Goal: Book appointment/travel/reservation

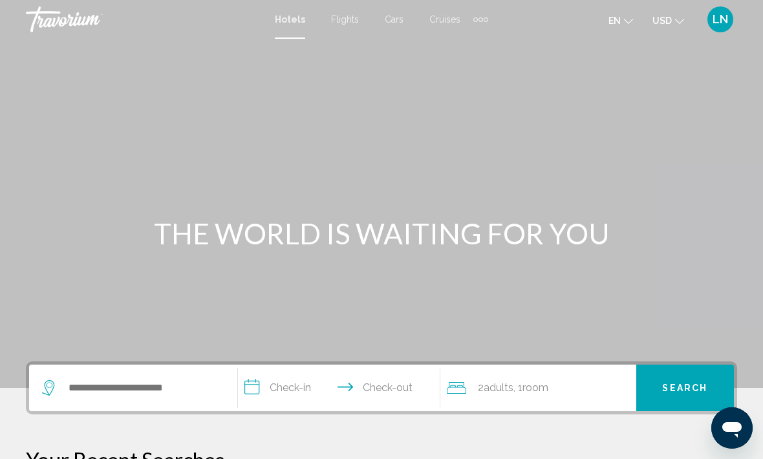
click at [628, 19] on icon "Change language" at bounding box center [628, 21] width 9 height 9
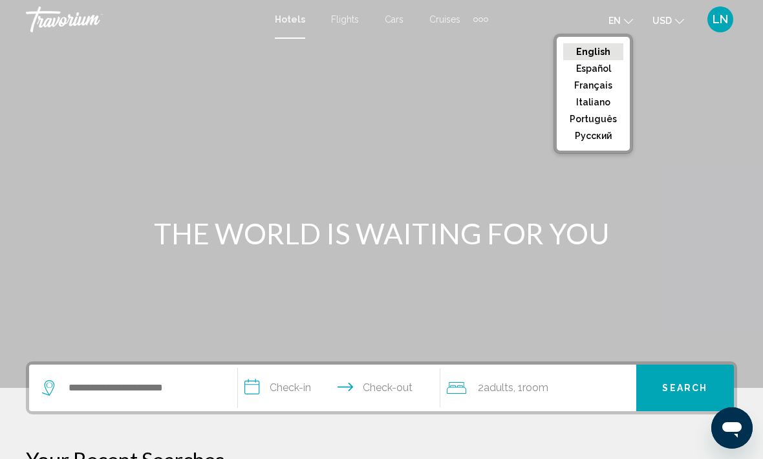
click at [611, 85] on button "Français" at bounding box center [593, 85] width 60 height 17
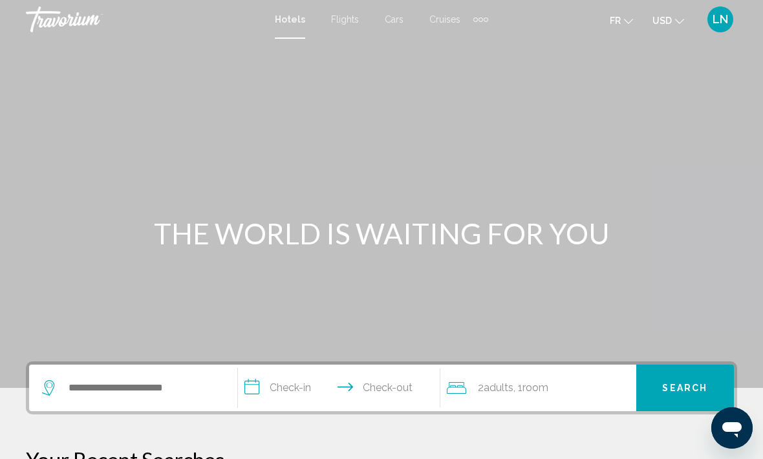
click at [675, 17] on icon "Change currency" at bounding box center [679, 21] width 9 height 9
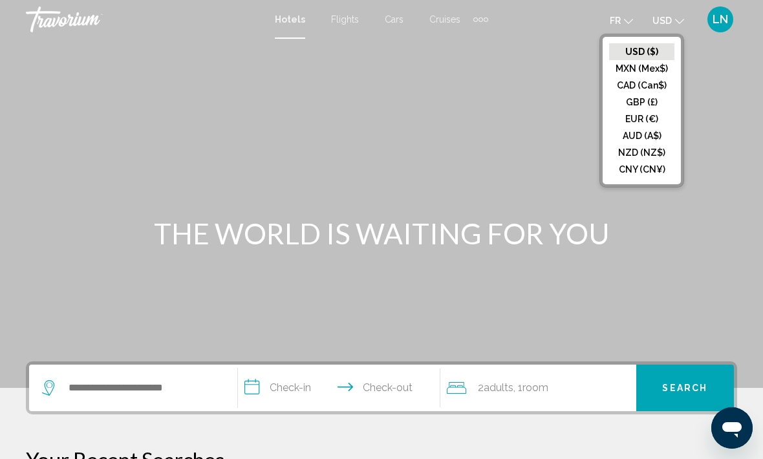
click at [655, 118] on button "EUR (€)" at bounding box center [641, 119] width 65 height 17
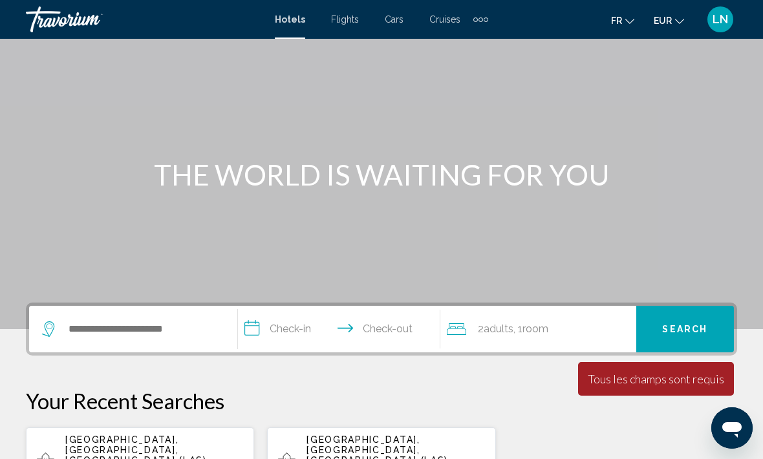
scroll to position [60, 0]
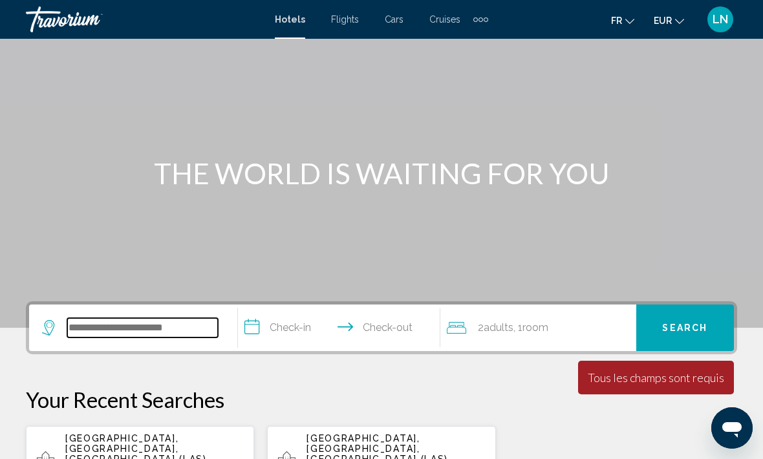
click at [95, 318] on input "Search widget" at bounding box center [142, 327] width 151 height 19
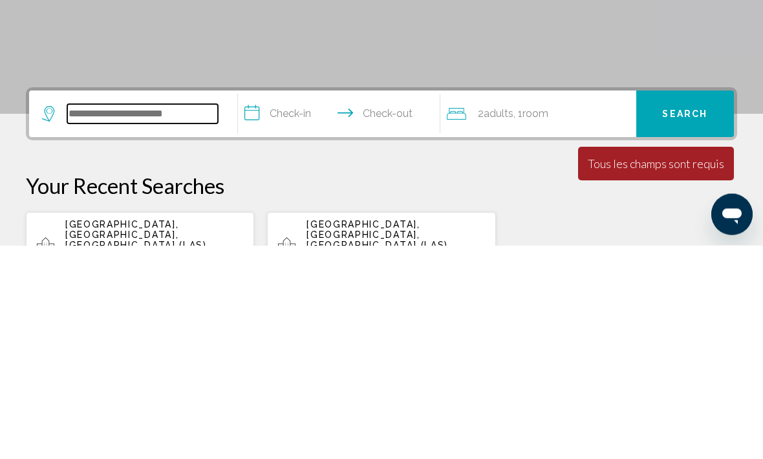
click at [134, 318] on input "Search widget" at bounding box center [142, 327] width 151 height 19
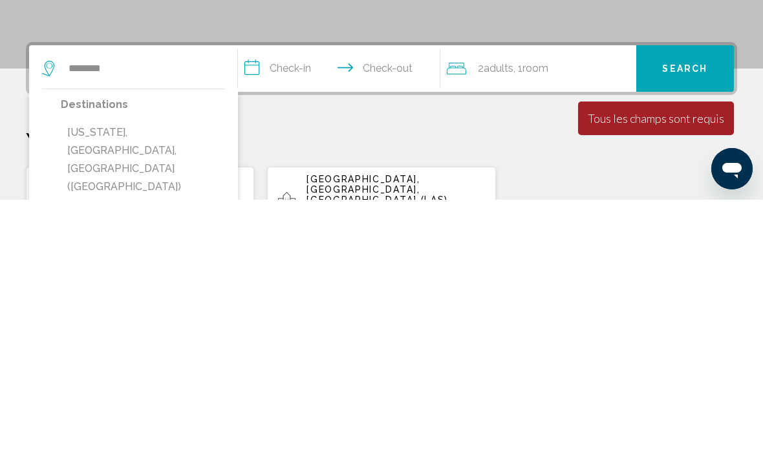
click at [80, 379] on button "[US_STATE], [GEOGRAPHIC_DATA], [GEOGRAPHIC_DATA] ([GEOGRAPHIC_DATA])" at bounding box center [143, 418] width 164 height 79
type input "**********"
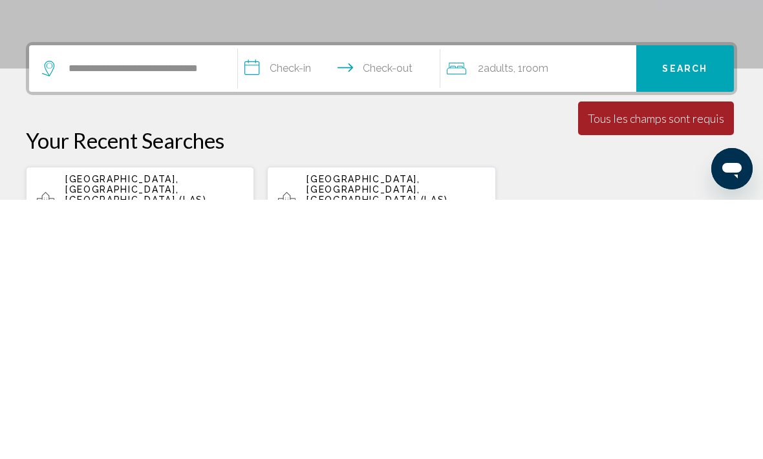
click at [290, 304] on input "**********" at bounding box center [341, 329] width 207 height 50
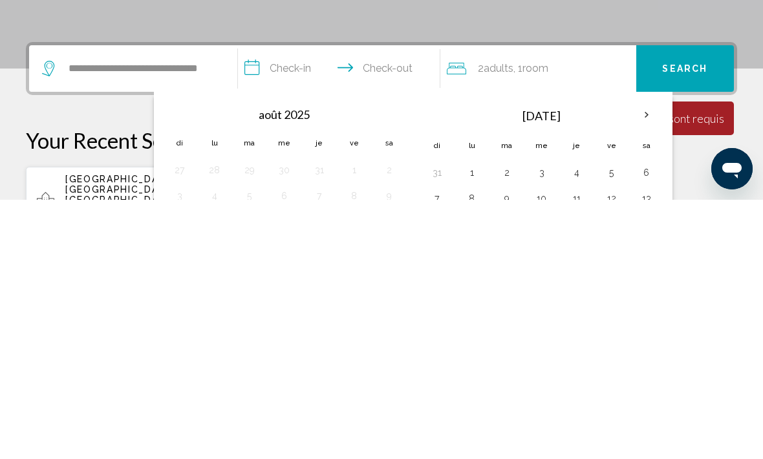
scroll to position [319, 0]
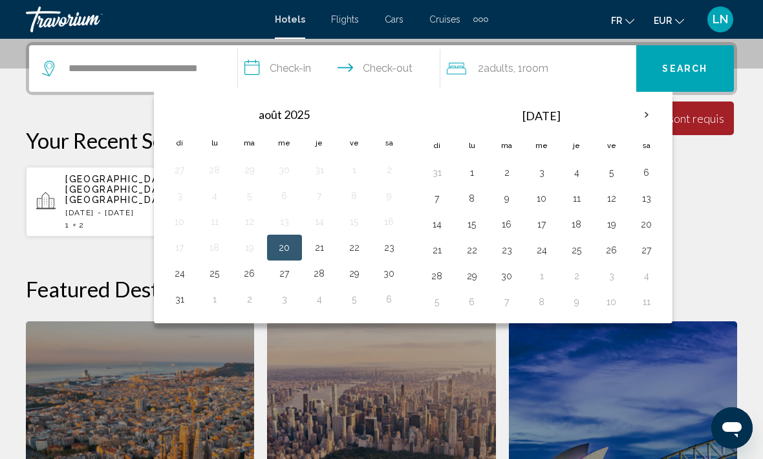
click at [648, 118] on th "Next month" at bounding box center [646, 115] width 35 height 28
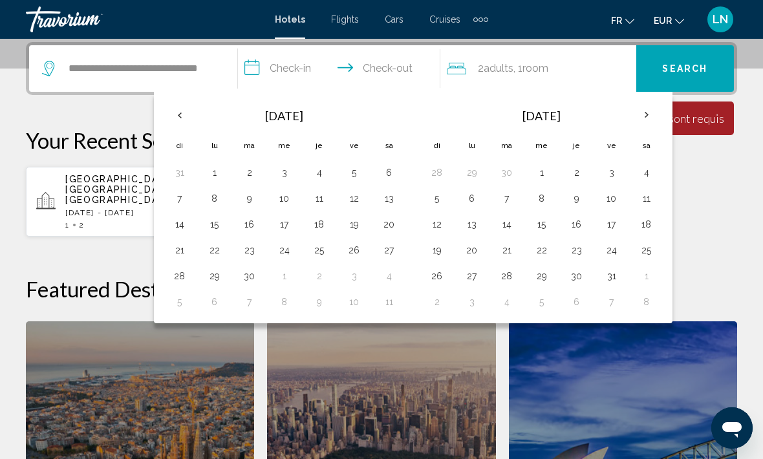
click at [648, 111] on th "Next month" at bounding box center [646, 115] width 35 height 28
click at [646, 113] on th "Next month" at bounding box center [646, 115] width 35 height 28
click at [644, 112] on th "Next month" at bounding box center [646, 115] width 35 height 28
click at [441, 251] on button "15" at bounding box center [437, 250] width 21 height 18
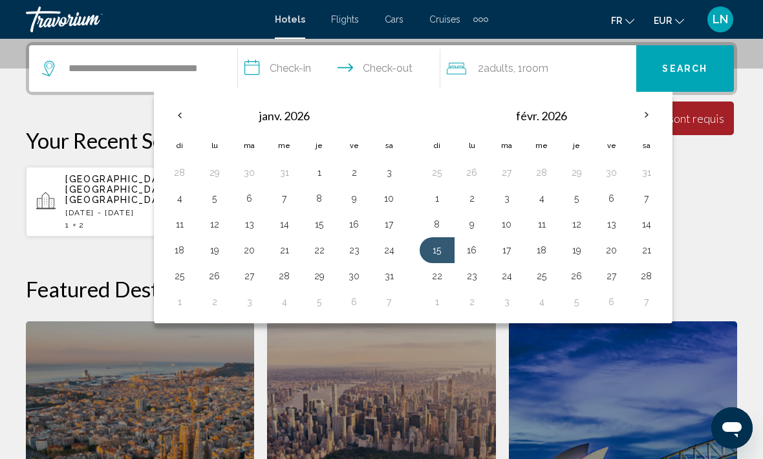
click at [613, 253] on button "20" at bounding box center [611, 250] width 21 height 18
type input "**********"
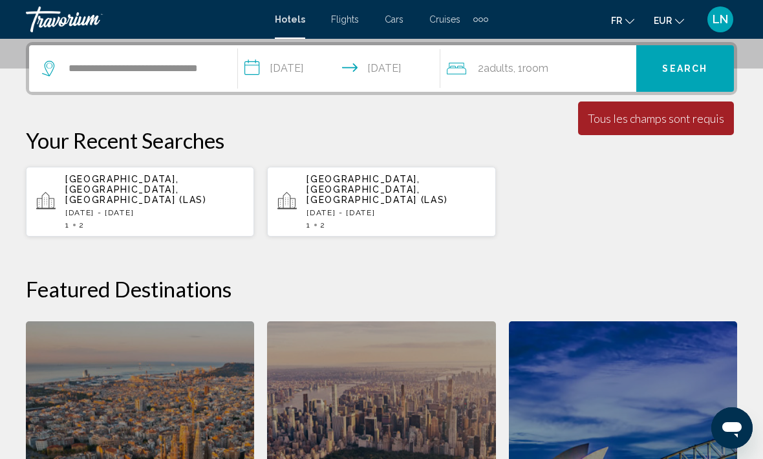
click at [681, 68] on span "Search" at bounding box center [684, 69] width 45 height 10
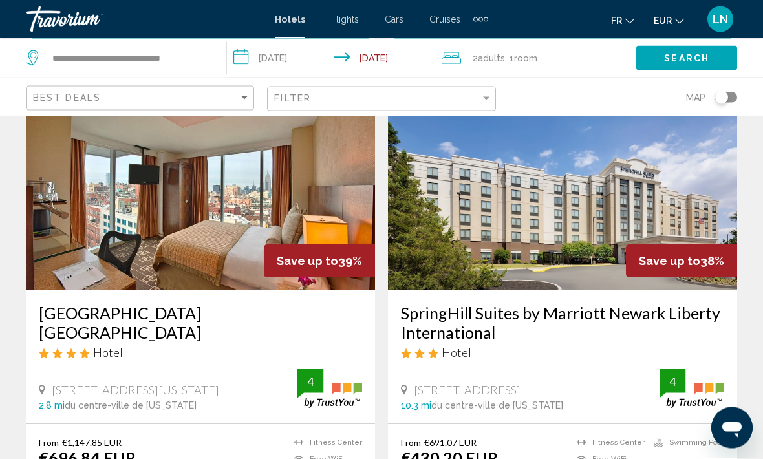
scroll to position [2702, 0]
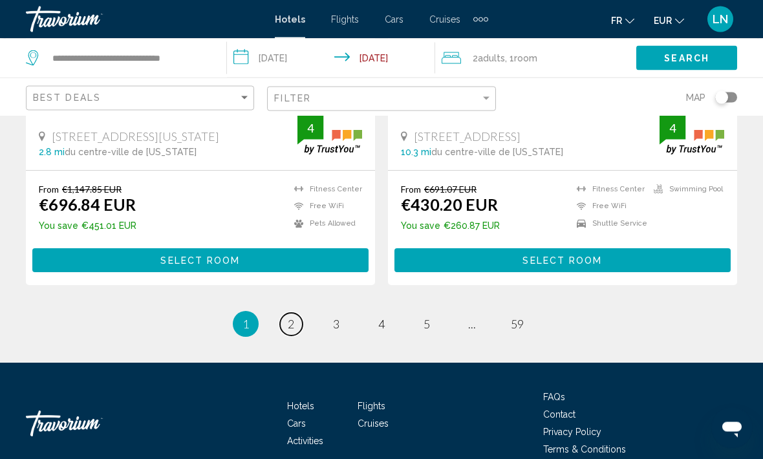
click at [295, 314] on link "page 2" at bounding box center [291, 325] width 23 height 23
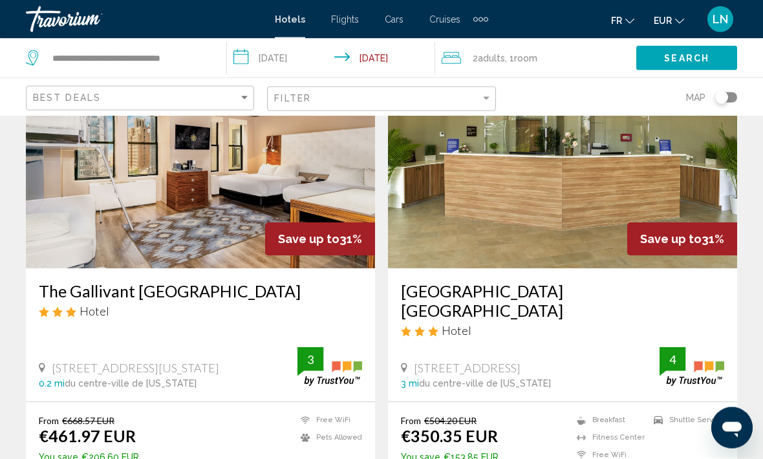
scroll to position [2031, 0]
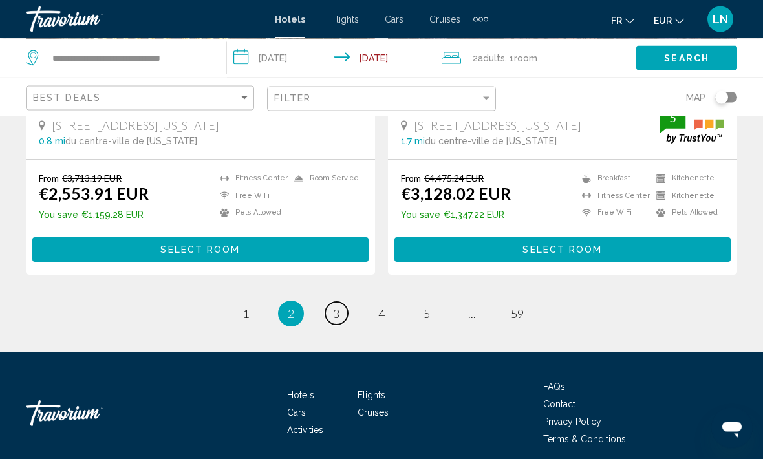
click at [328, 315] on link "page 3" at bounding box center [336, 314] width 23 height 23
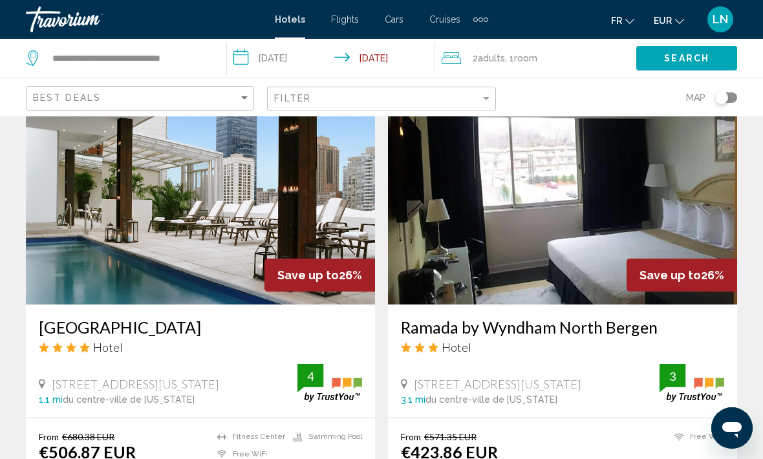
scroll to position [2677, 0]
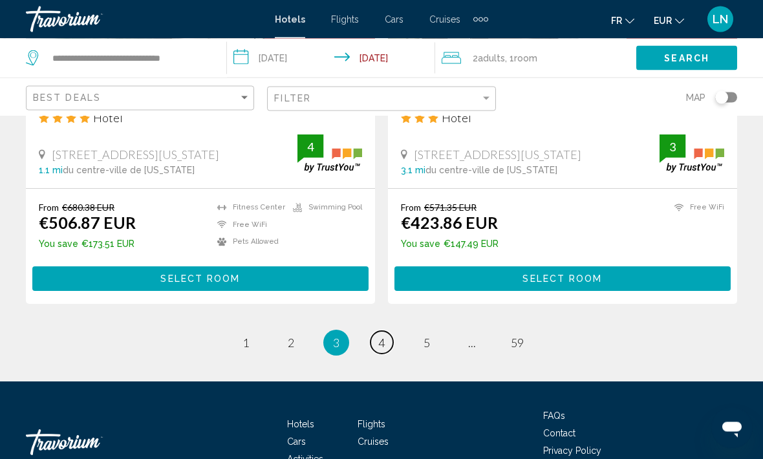
click at [378, 336] on span "4" at bounding box center [381, 343] width 6 height 14
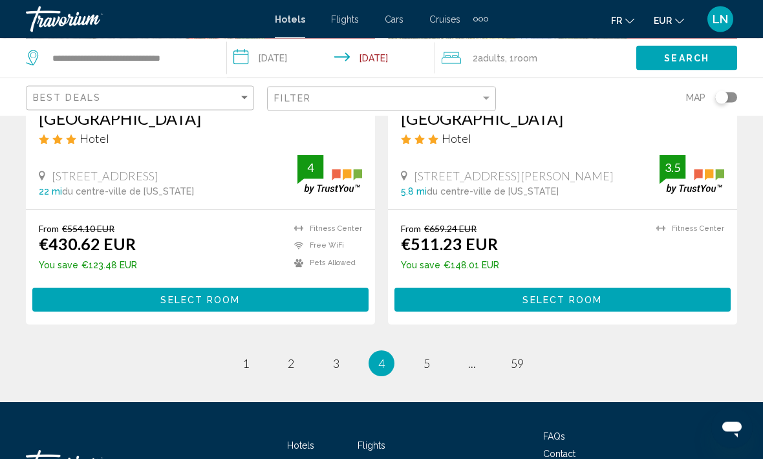
scroll to position [2657, 0]
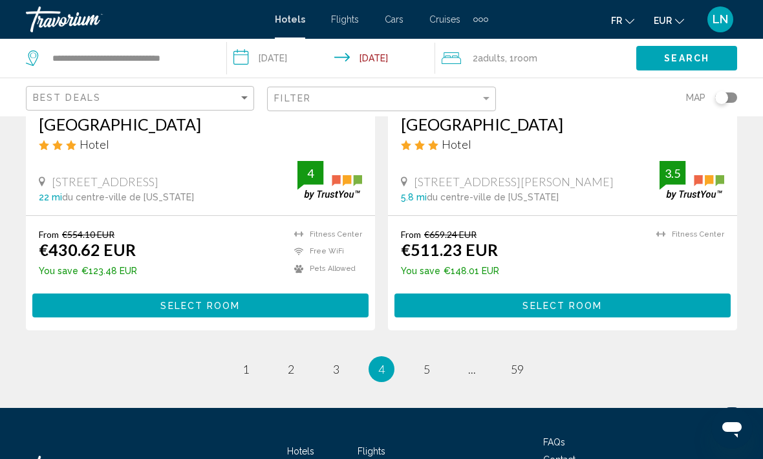
click at [427, 362] on span "5" at bounding box center [426, 369] width 6 height 14
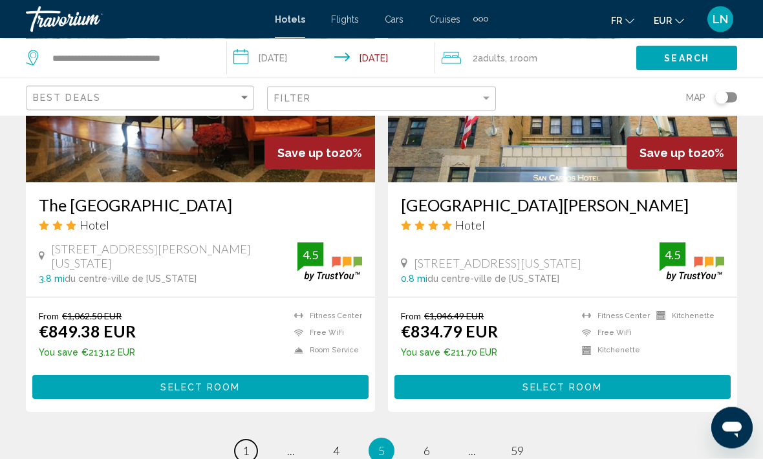
click at [251, 440] on link "page 1" at bounding box center [246, 451] width 23 height 23
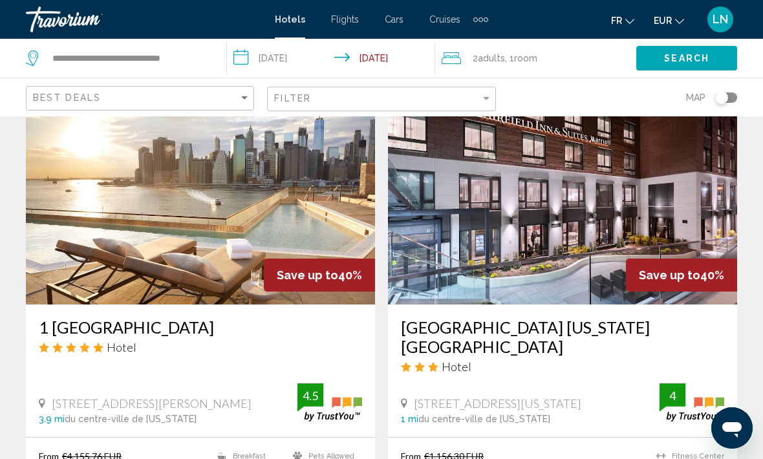
scroll to position [1954, 0]
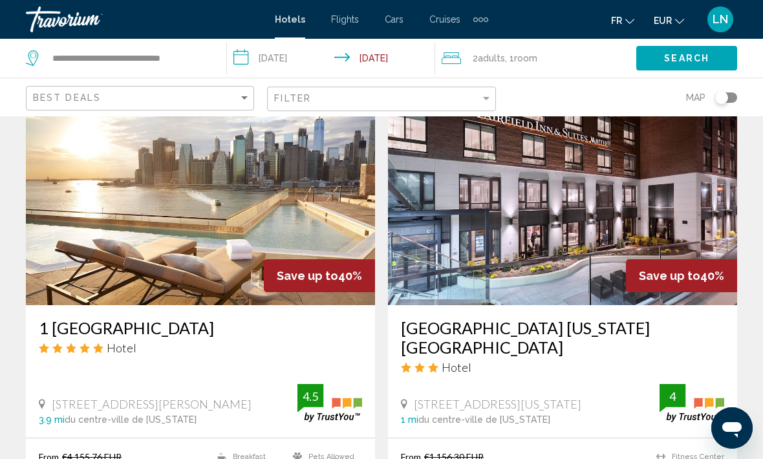
click at [513, 318] on h3 "[GEOGRAPHIC_DATA] [US_STATE][GEOGRAPHIC_DATA]" at bounding box center [562, 337] width 323 height 39
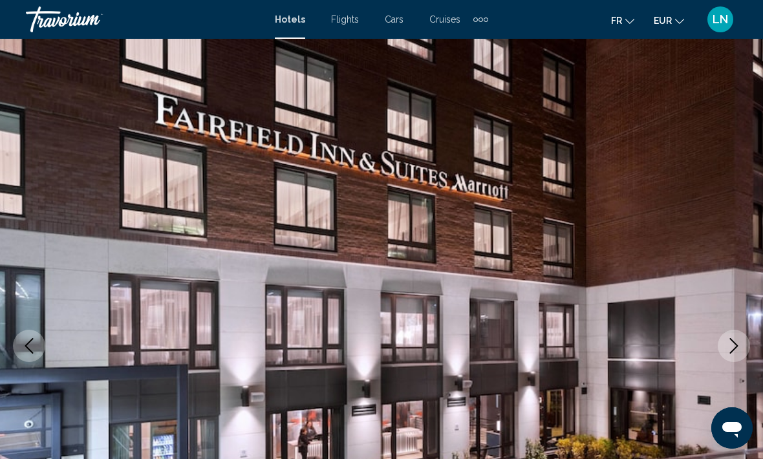
click at [736, 334] on button "Next image" at bounding box center [734, 346] width 32 height 32
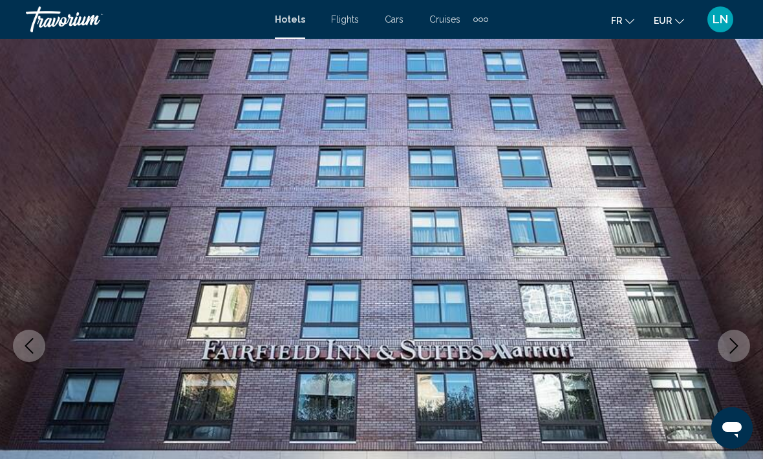
click at [737, 341] on icon "Next image" at bounding box center [734, 346] width 16 height 16
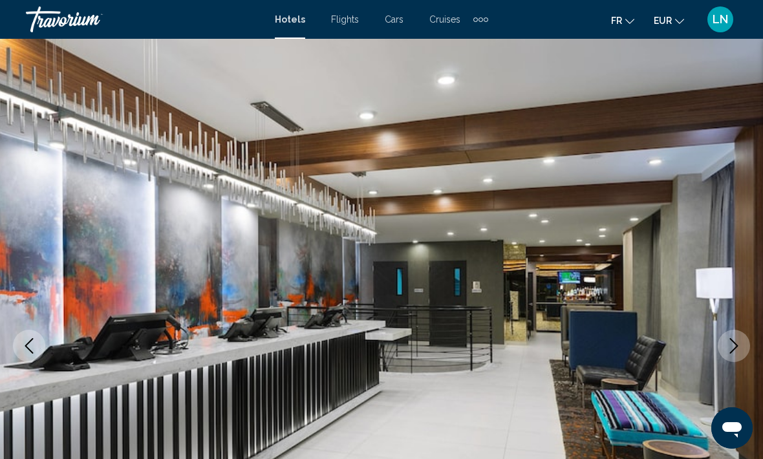
click at [737, 345] on icon "Next image" at bounding box center [734, 346] width 16 height 16
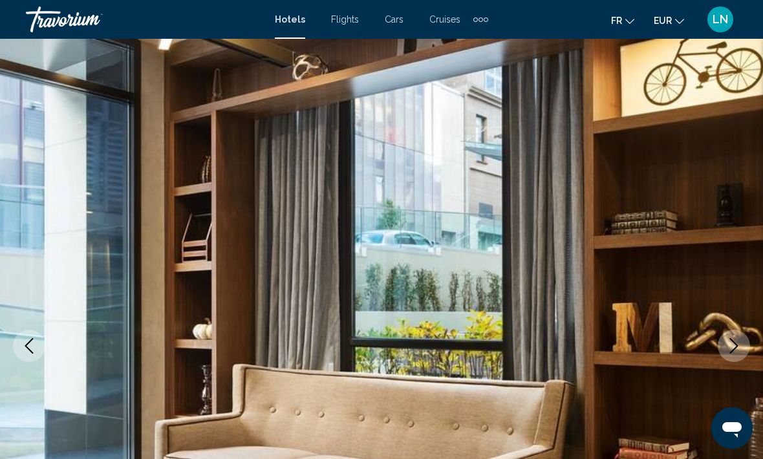
click at [742, 343] on button "Next image" at bounding box center [734, 346] width 32 height 32
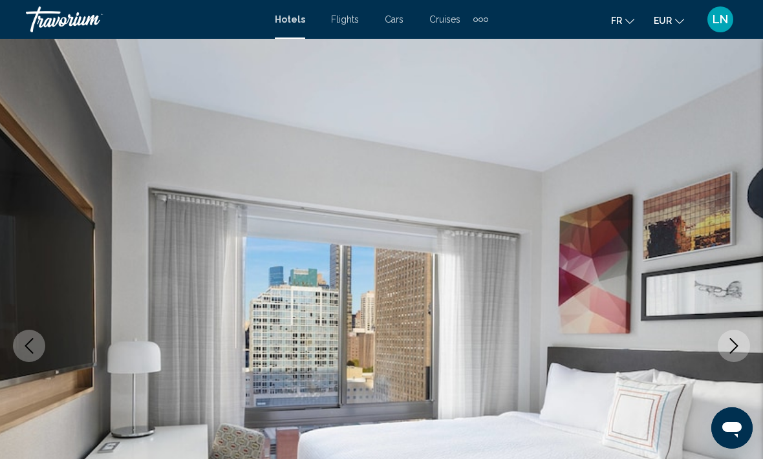
click at [741, 338] on button "Next image" at bounding box center [734, 346] width 32 height 32
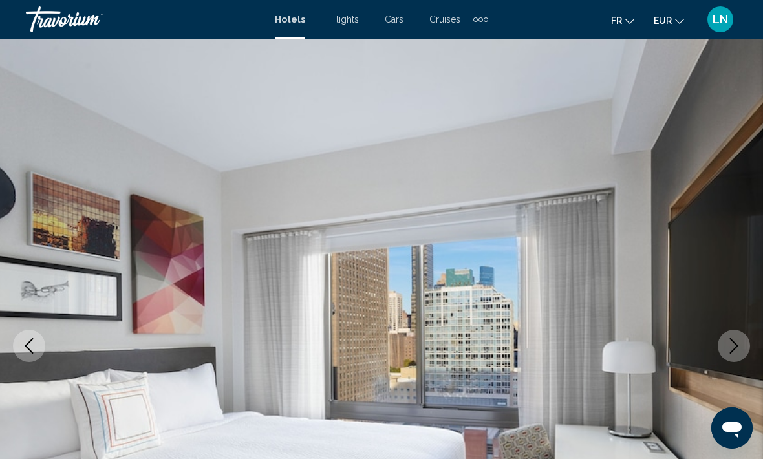
click at [743, 343] on button "Next image" at bounding box center [734, 346] width 32 height 32
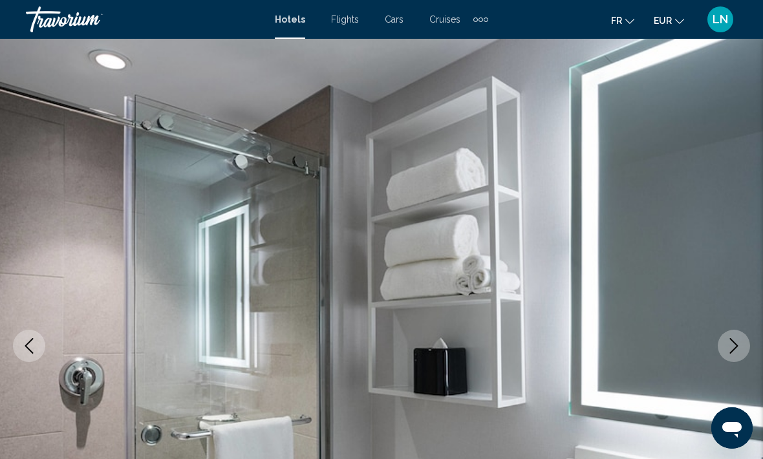
click at [740, 346] on icon "Next image" at bounding box center [734, 346] width 16 height 16
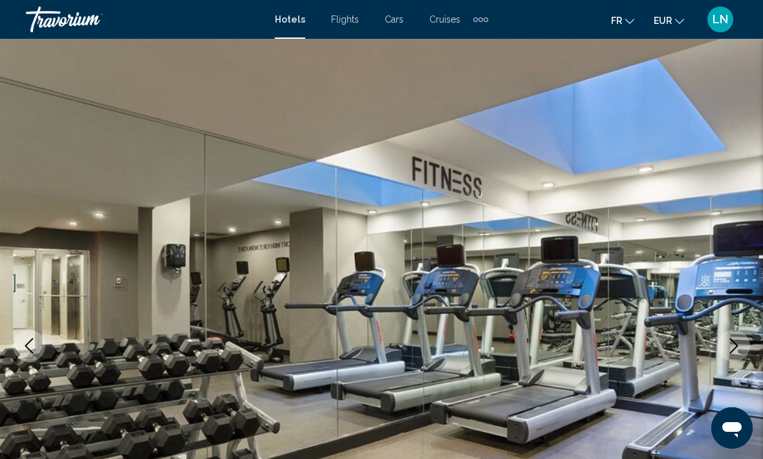
click at [741, 345] on button "Next image" at bounding box center [734, 346] width 32 height 32
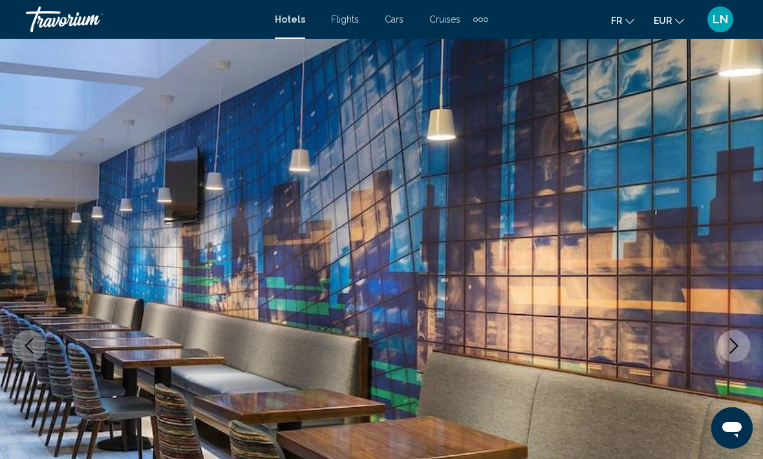
click at [738, 343] on icon "Next image" at bounding box center [734, 346] width 16 height 16
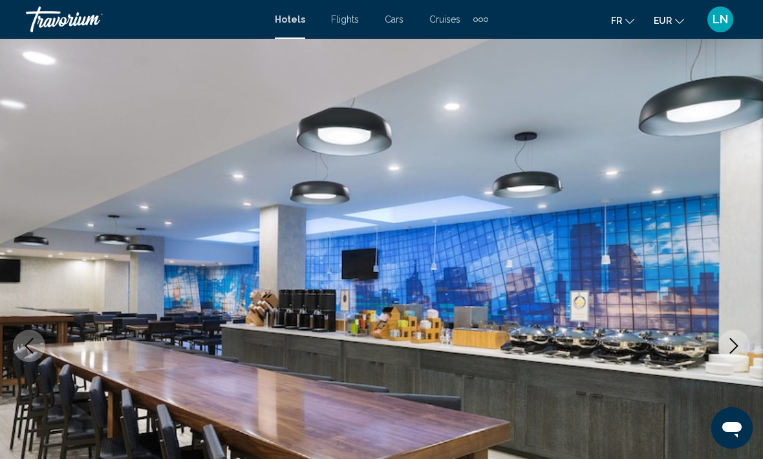
click at [741, 341] on icon "Next image" at bounding box center [734, 346] width 16 height 16
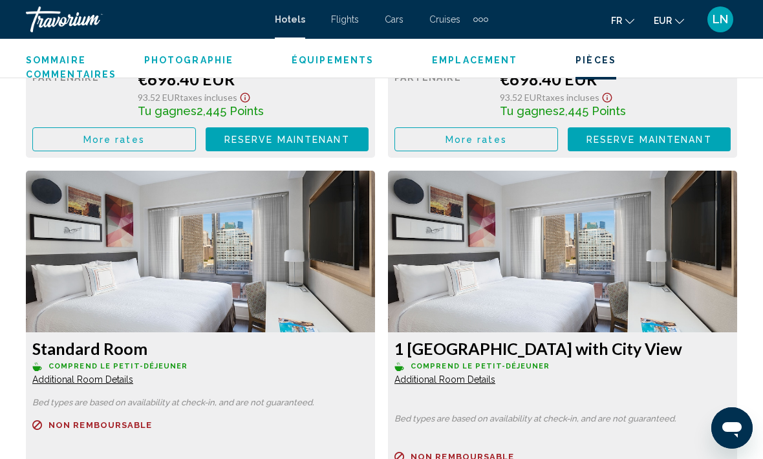
scroll to position [2167, 0]
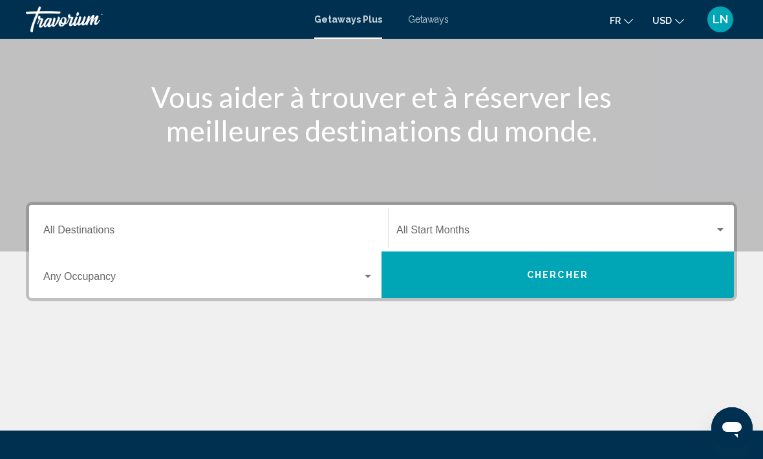
scroll to position [139, 0]
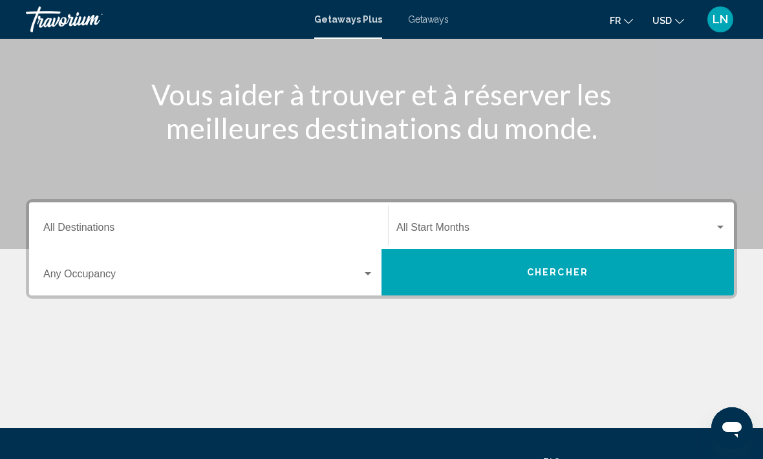
click at [229, 281] on span "Search widget" at bounding box center [202, 277] width 319 height 12
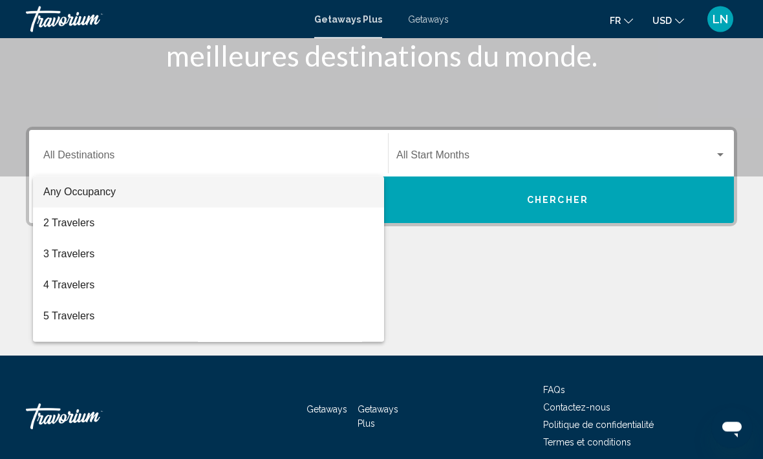
scroll to position [224, 0]
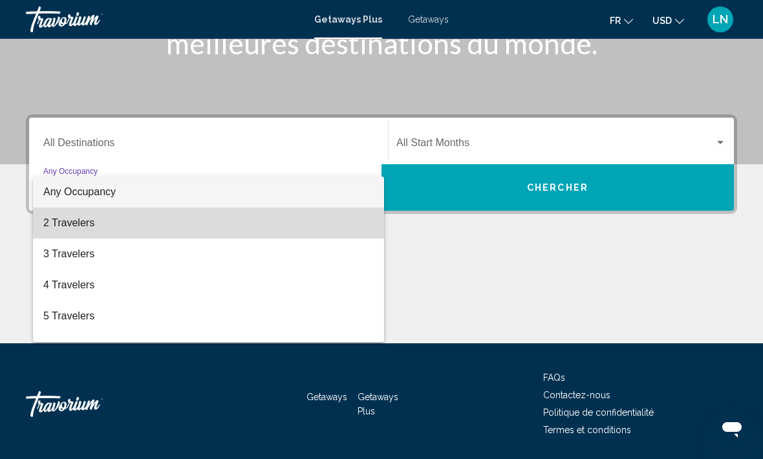
click at [255, 224] on span "2 Travelers" at bounding box center [208, 222] width 330 height 31
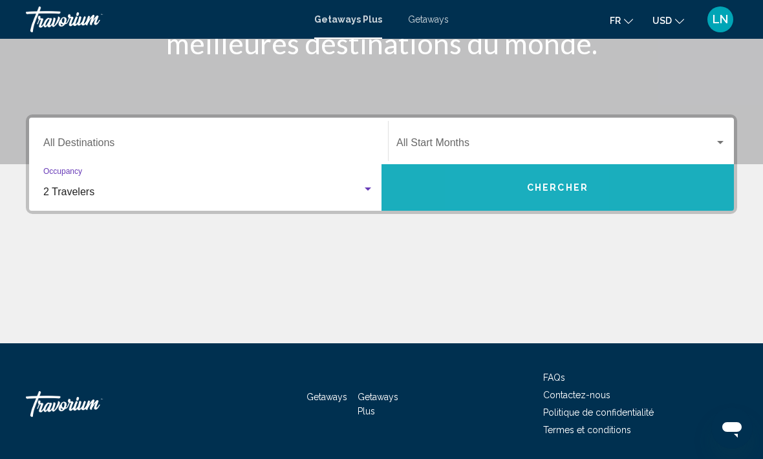
click at [507, 187] on button "Chercher" at bounding box center [557, 187] width 352 height 47
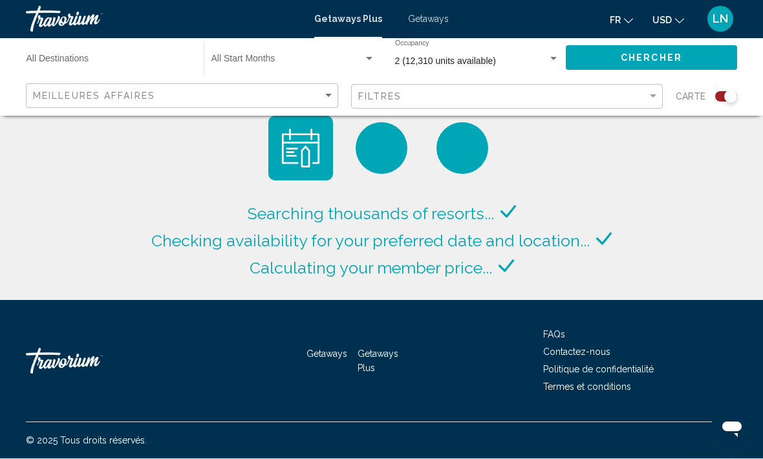
scroll to position [1, 0]
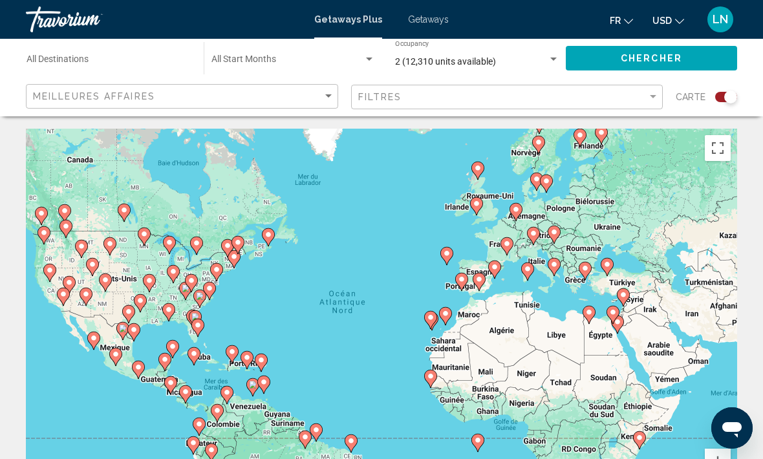
click at [669, 16] on span "USD" at bounding box center [661, 21] width 19 height 10
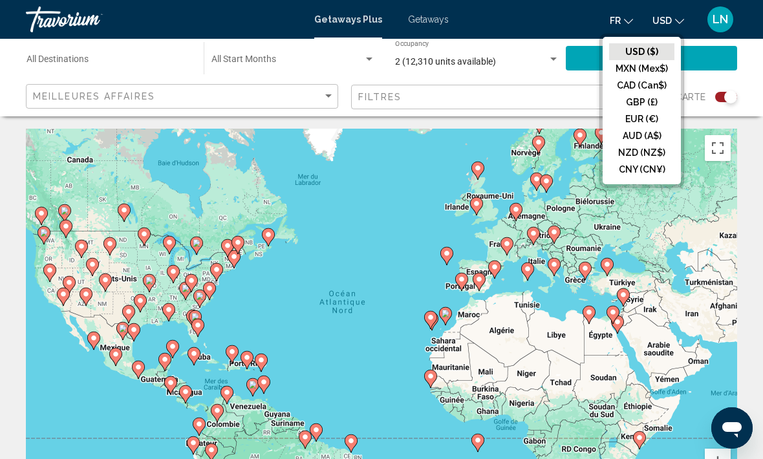
click at [642, 117] on button "EUR (€)" at bounding box center [641, 119] width 65 height 17
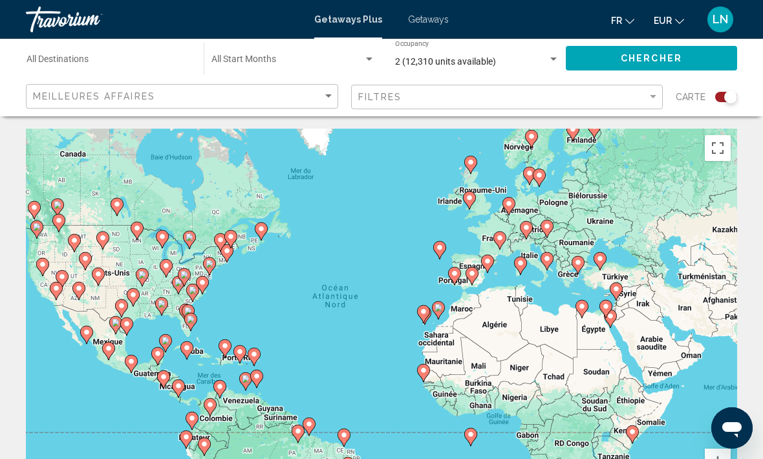
scroll to position [16, 0]
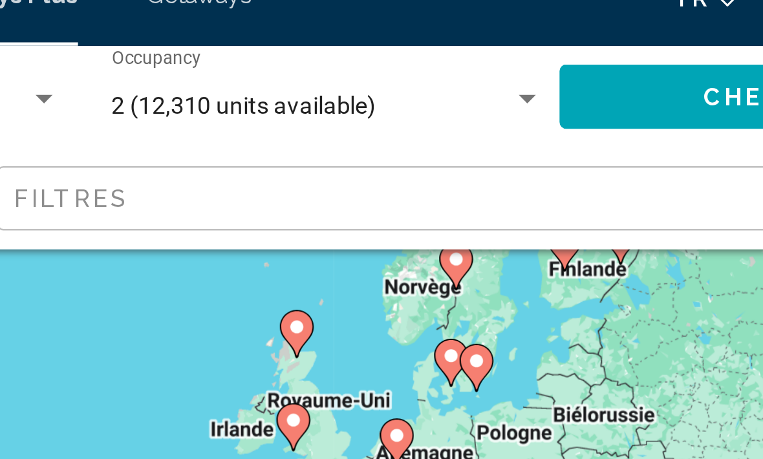
type input "**********"
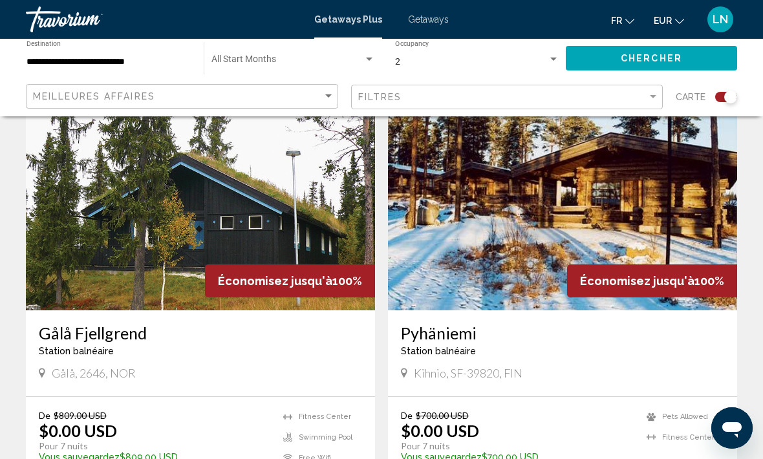
scroll to position [470, 0]
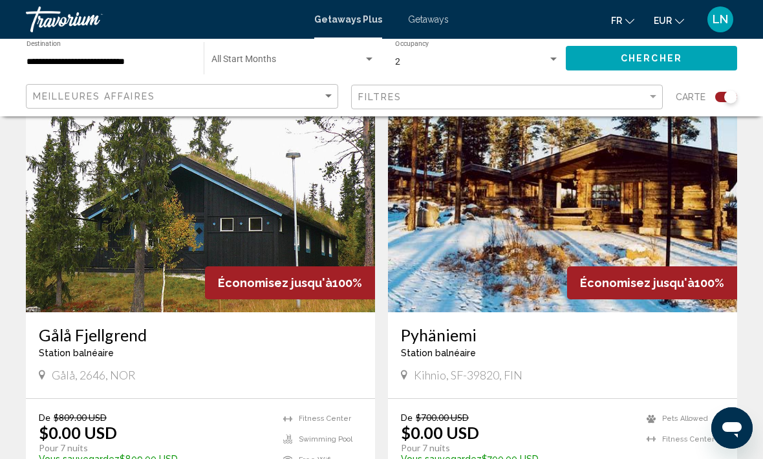
click at [293, 253] on img "Main content" at bounding box center [200, 208] width 349 height 207
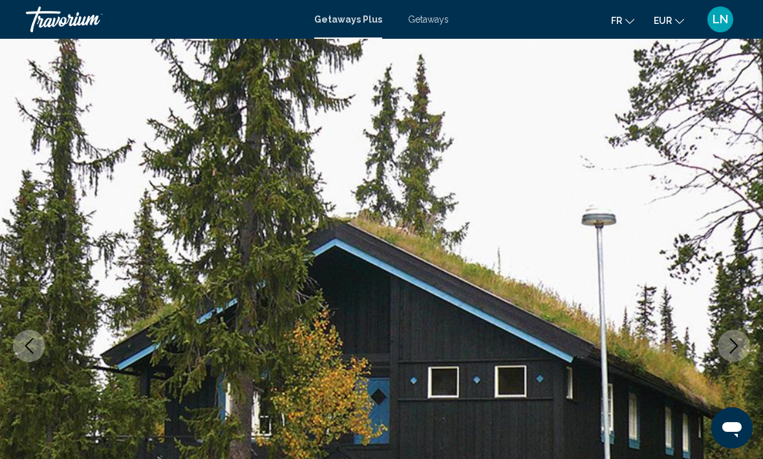
click at [741, 326] on img "Main content" at bounding box center [381, 346] width 763 height 614
click at [729, 341] on icon "Next image" at bounding box center [734, 346] width 16 height 16
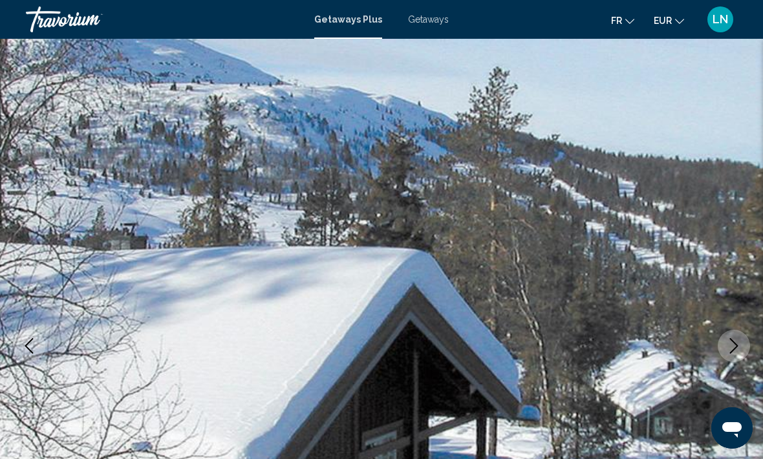
click at [733, 349] on icon "Next image" at bounding box center [734, 346] width 16 height 16
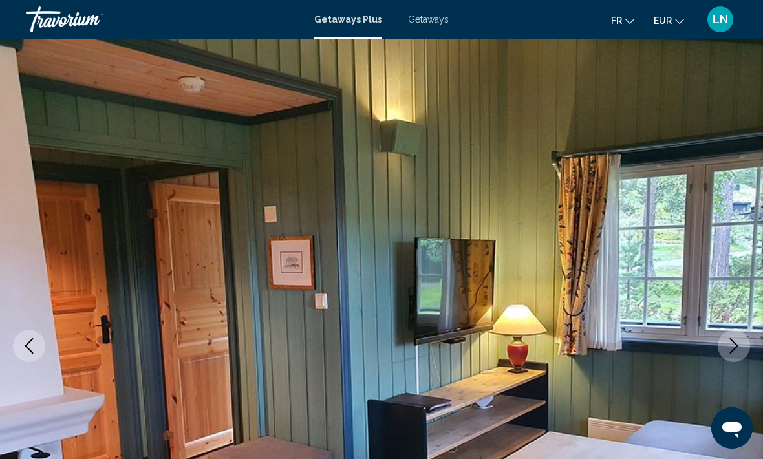
click at [733, 346] on icon "Next image" at bounding box center [734, 346] width 16 height 16
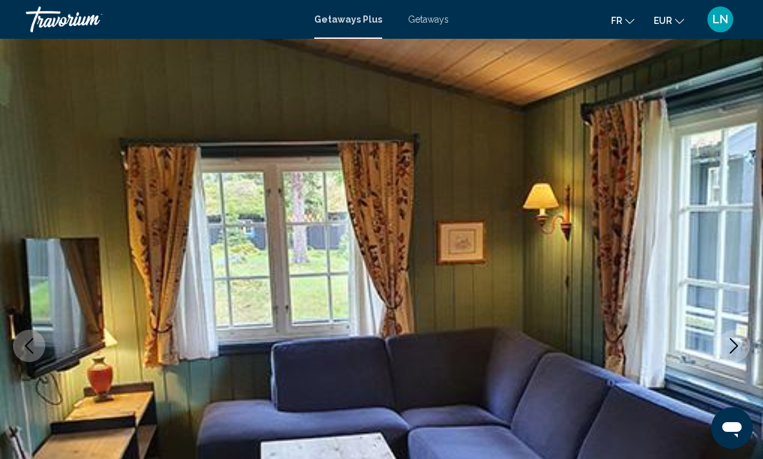
click at [738, 346] on icon "Next image" at bounding box center [734, 346] width 16 height 16
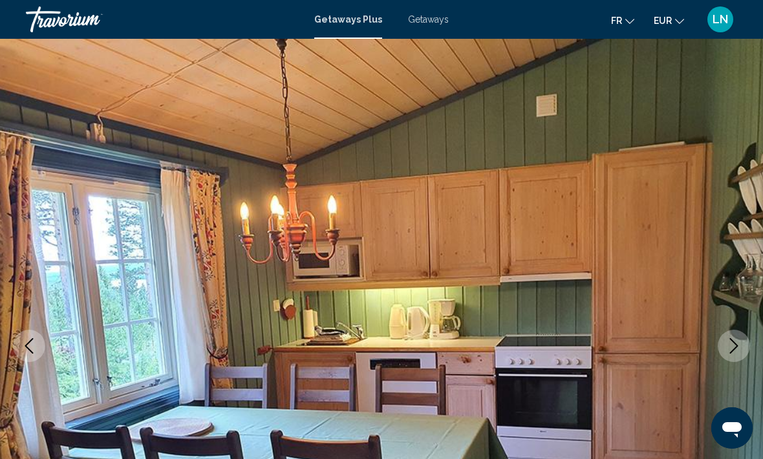
click at [736, 347] on icon "Next image" at bounding box center [734, 346] width 8 height 16
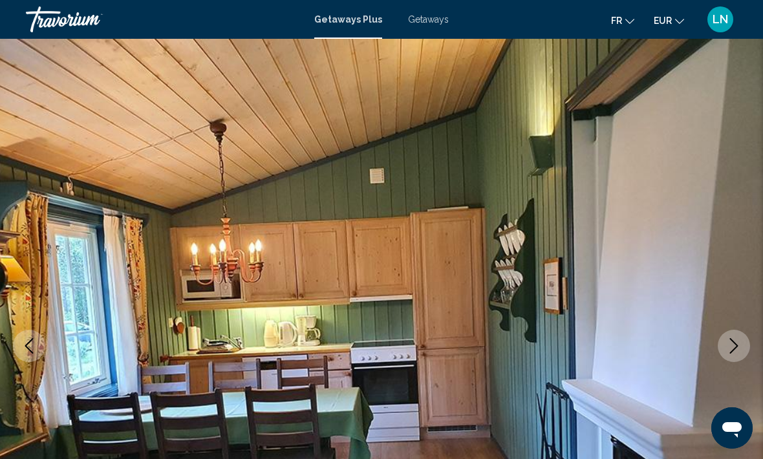
click at [736, 348] on icon "Next image" at bounding box center [734, 346] width 16 height 16
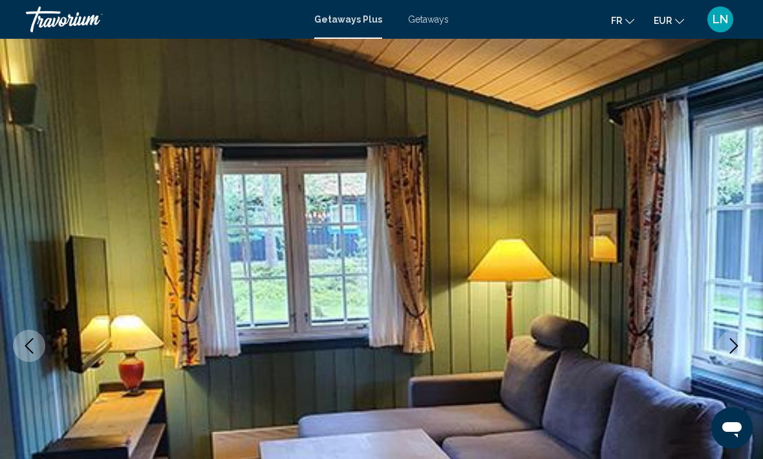
click at [734, 346] on icon "Next image" at bounding box center [734, 346] width 16 height 16
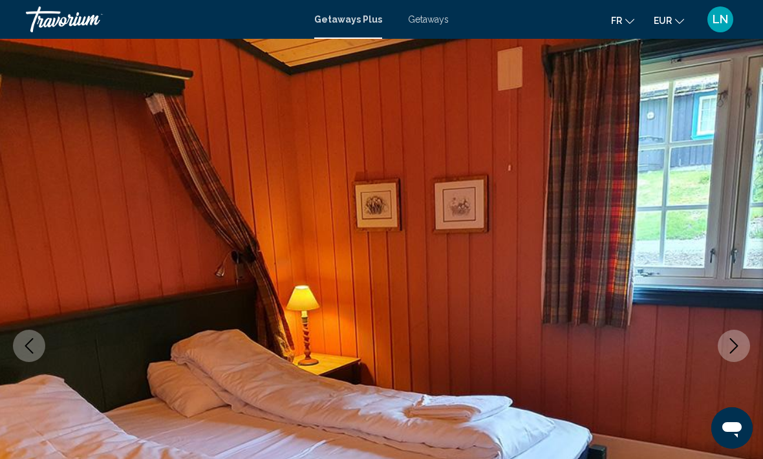
click at [737, 345] on icon "Next image" at bounding box center [734, 346] width 16 height 16
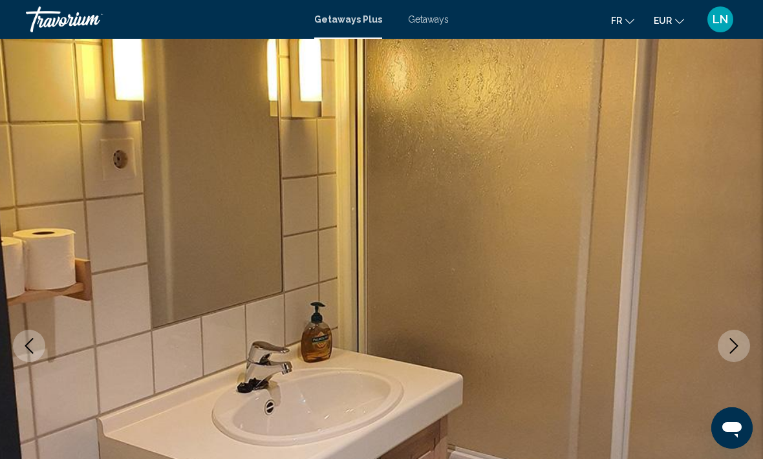
click at [739, 348] on icon "Next image" at bounding box center [734, 346] width 16 height 16
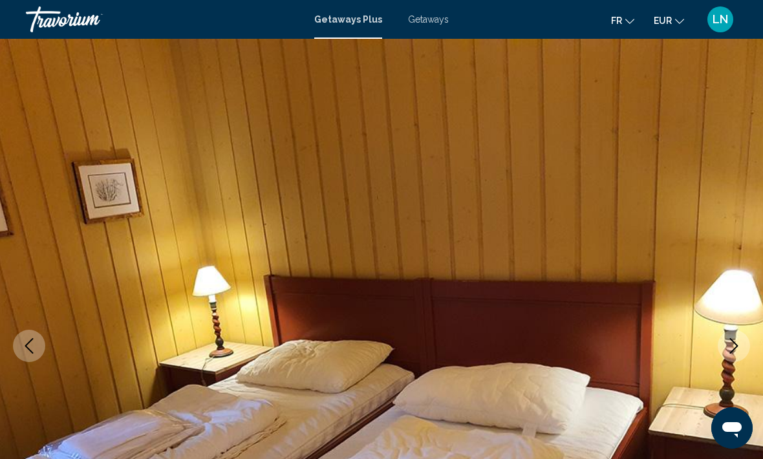
click at [738, 348] on icon "Next image" at bounding box center [734, 346] width 16 height 16
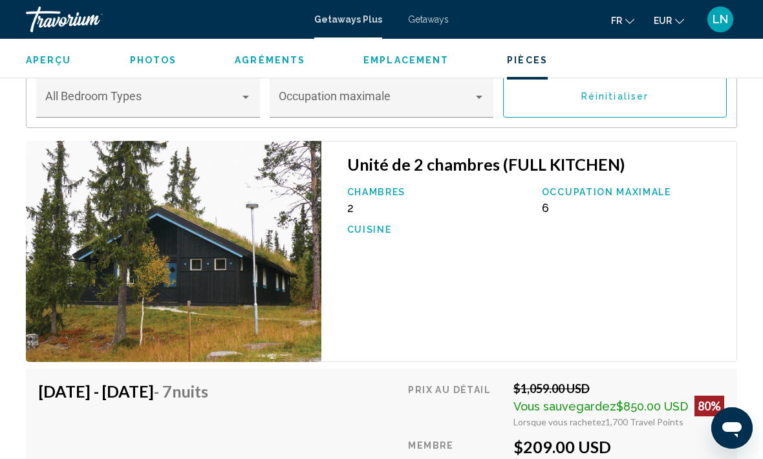
scroll to position [2347, 0]
